Goal: Check status

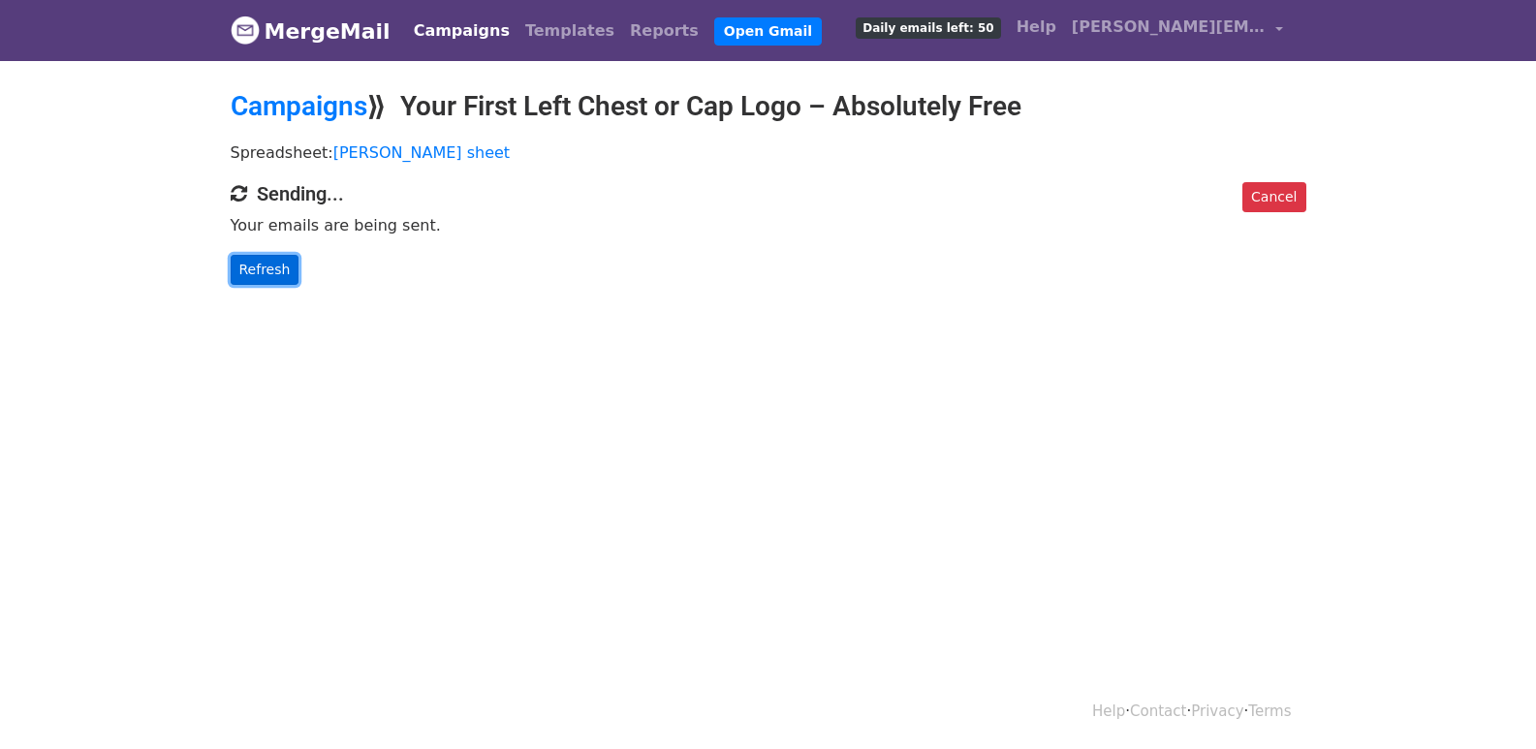
click at [231, 273] on link "Refresh" at bounding box center [265, 270] width 69 height 30
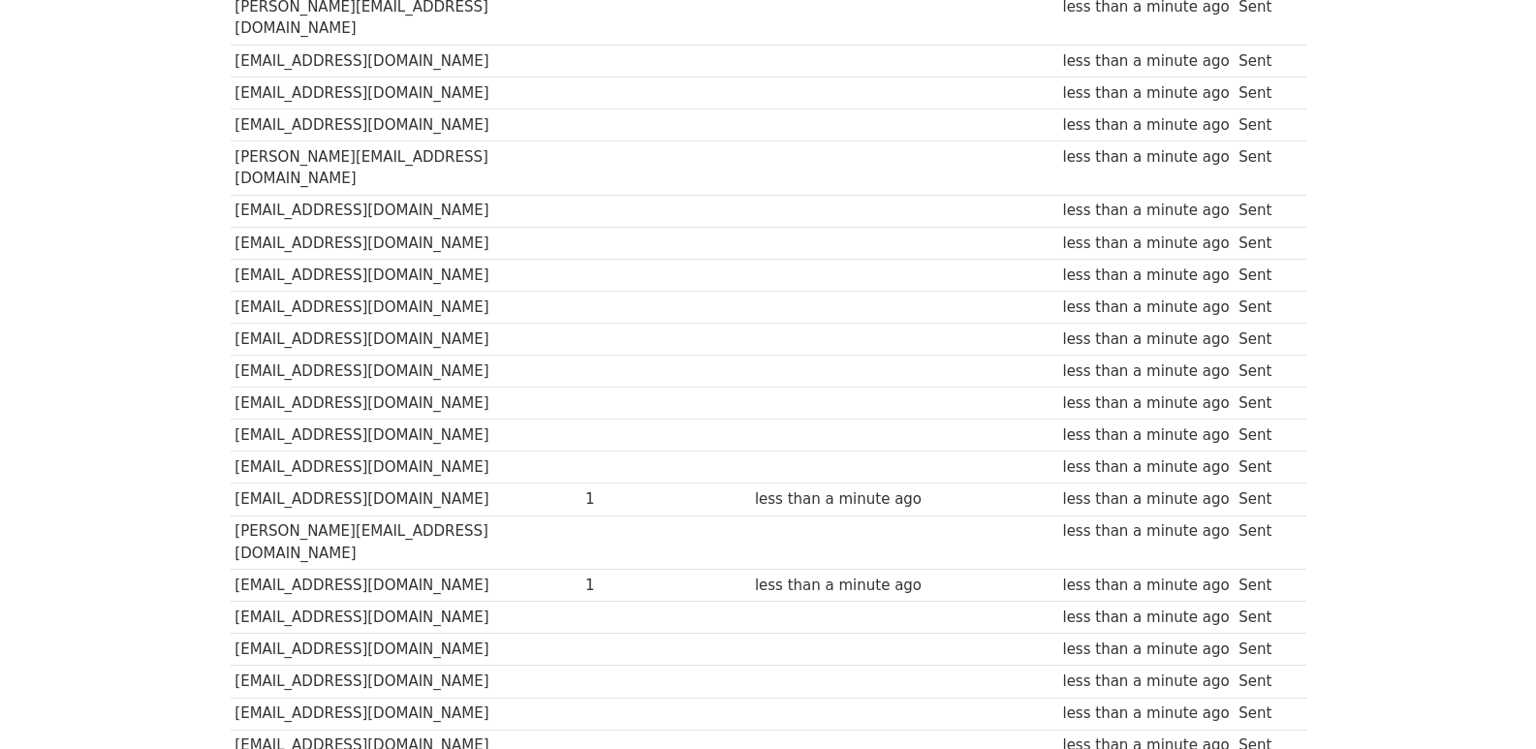
scroll to position [1349, 0]
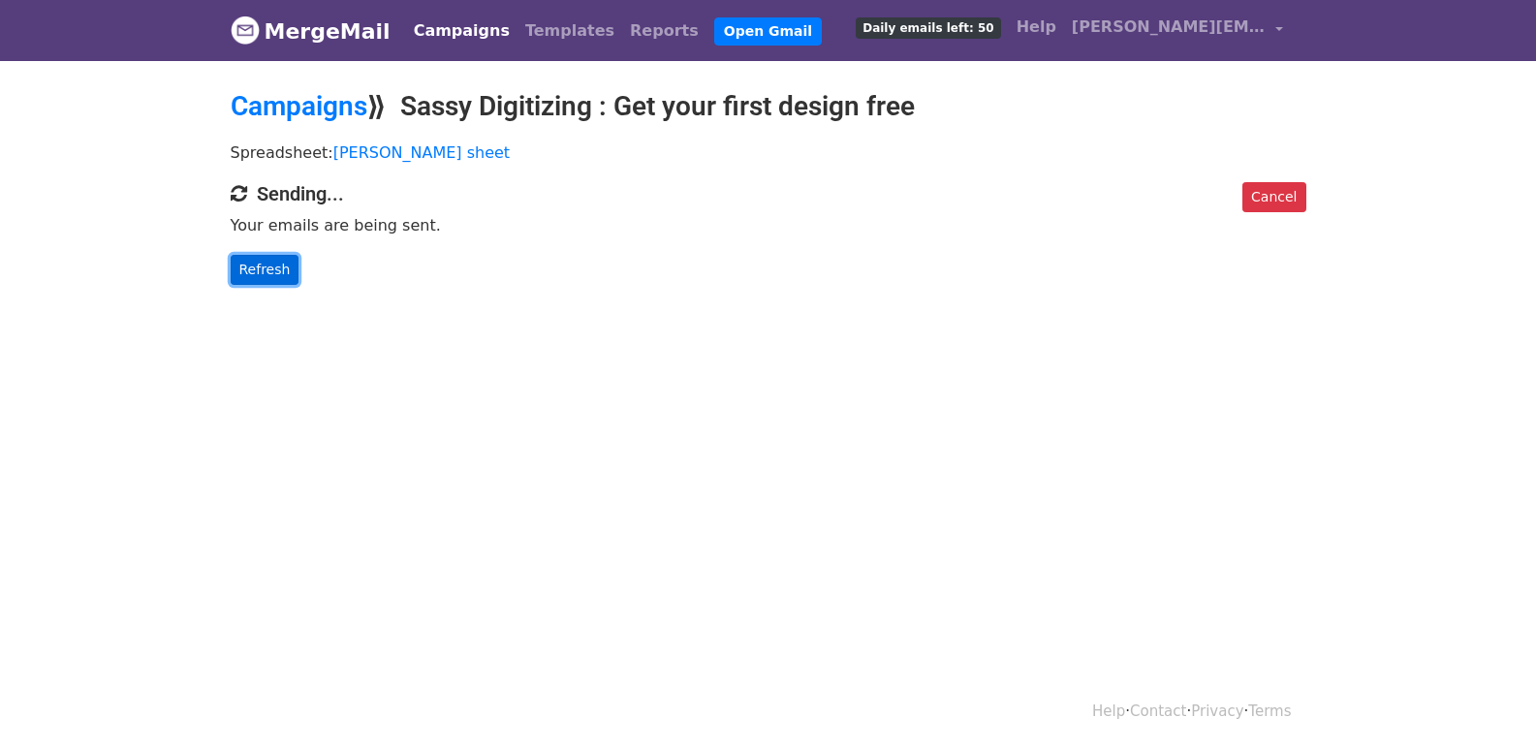
click at [255, 266] on link "Refresh" at bounding box center [265, 270] width 69 height 30
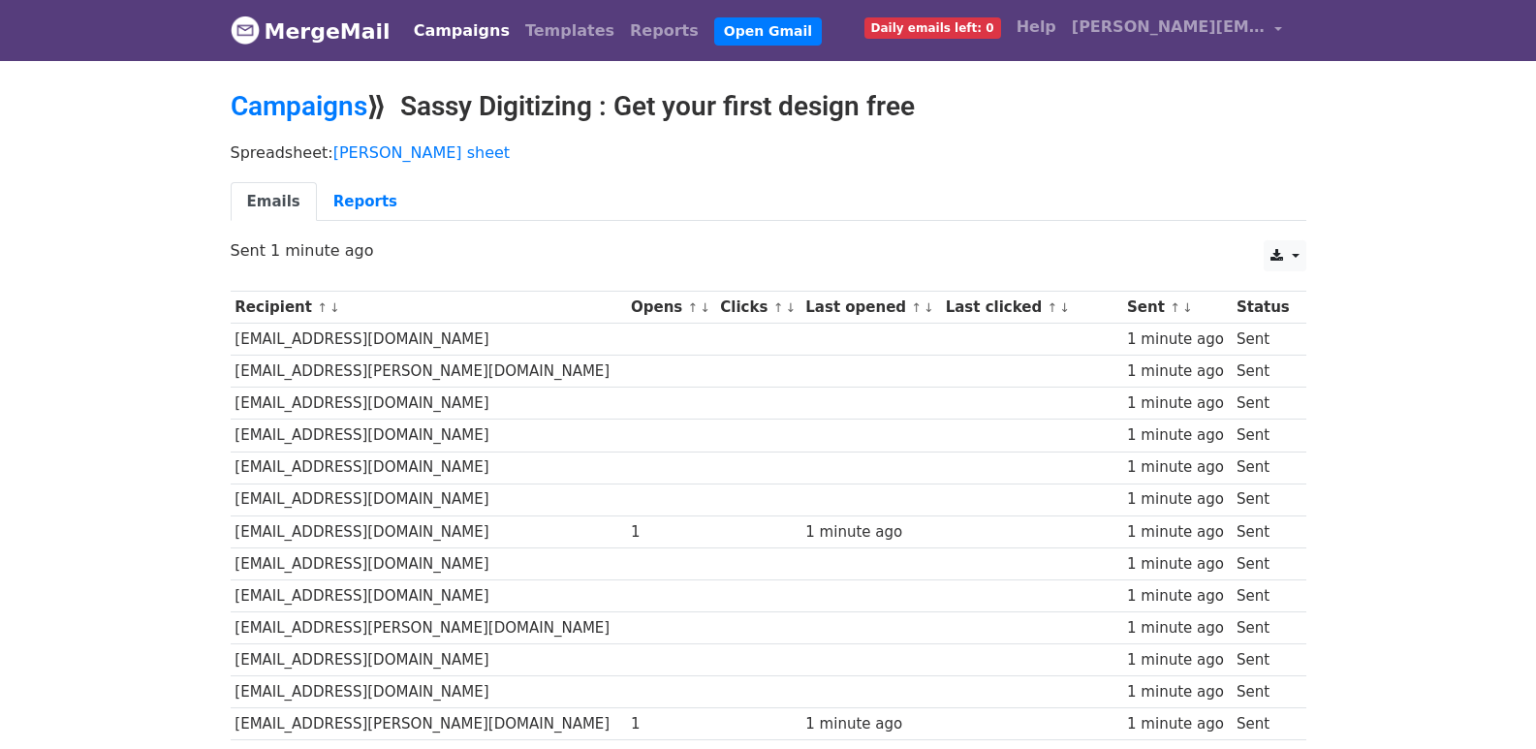
scroll to position [1349, 0]
